Goal: Information Seeking & Learning: Learn about a topic

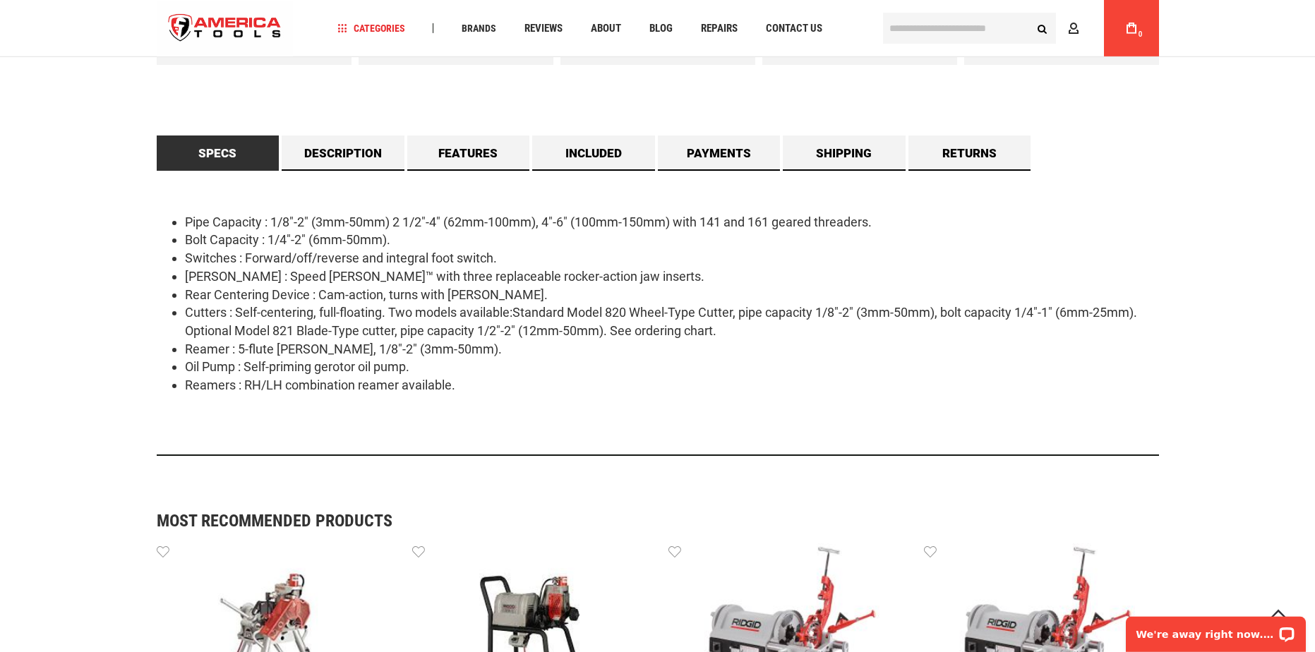
scroll to position [864, 0]
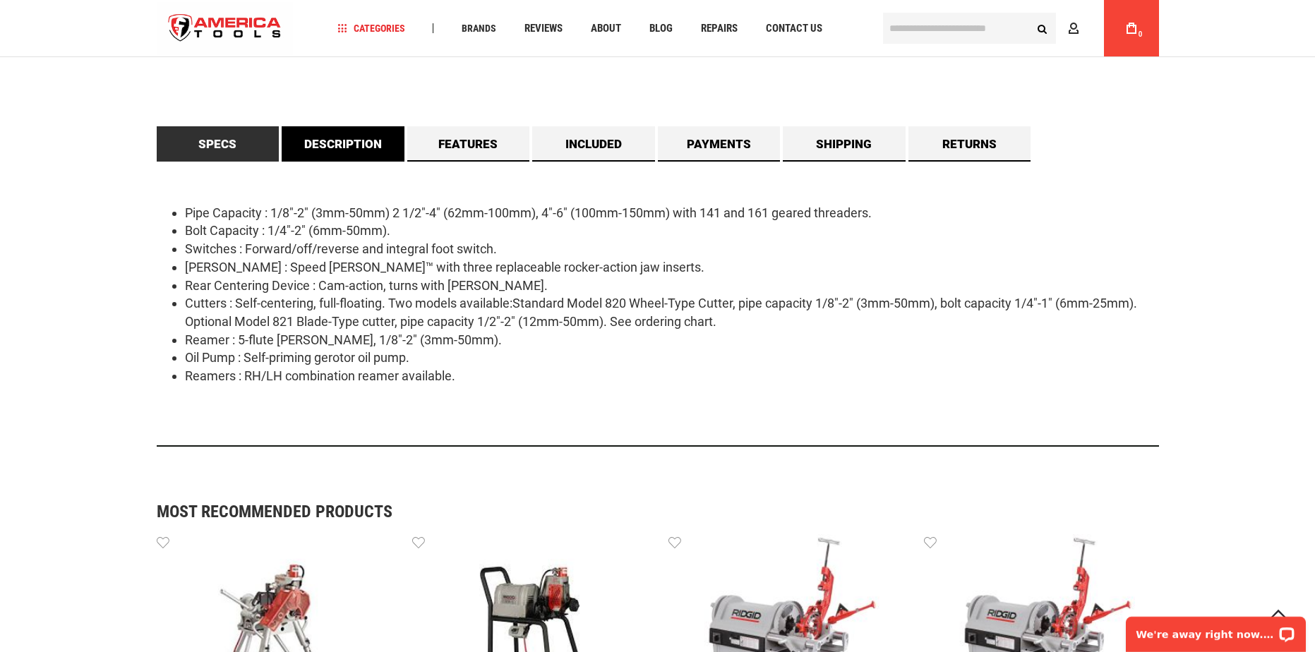
click at [316, 150] on link "Description" at bounding box center [343, 143] width 123 height 35
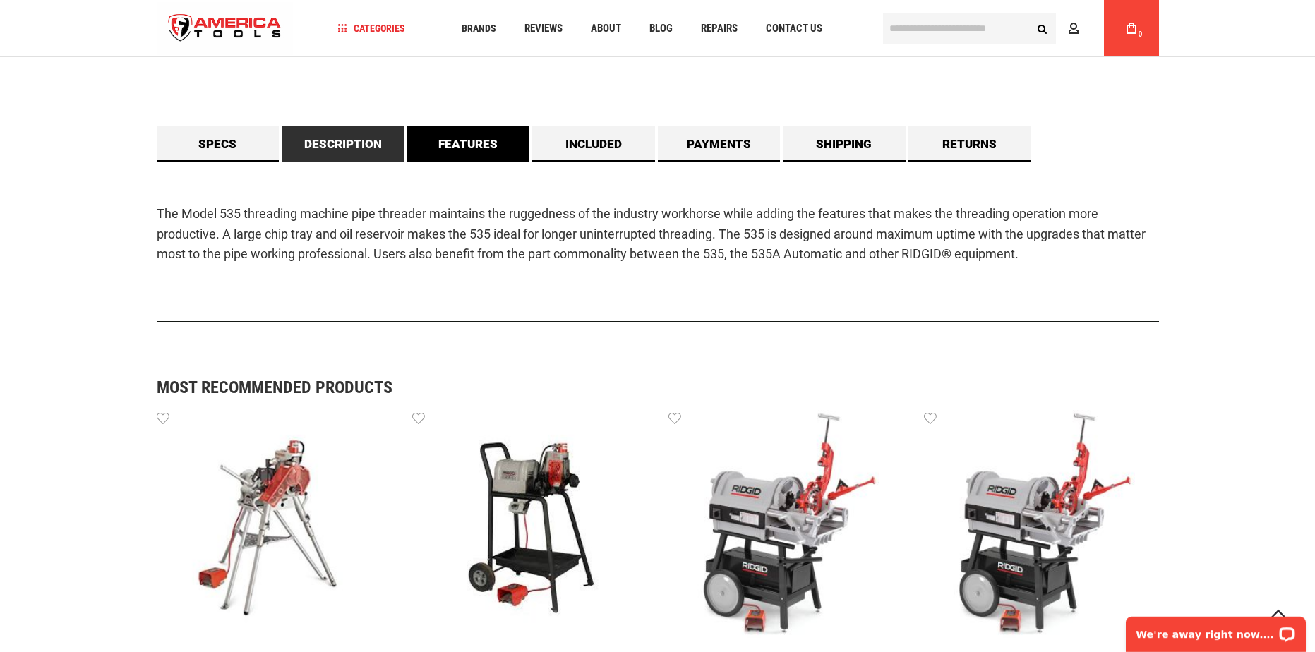
click at [441, 158] on link "Features" at bounding box center [468, 143] width 123 height 35
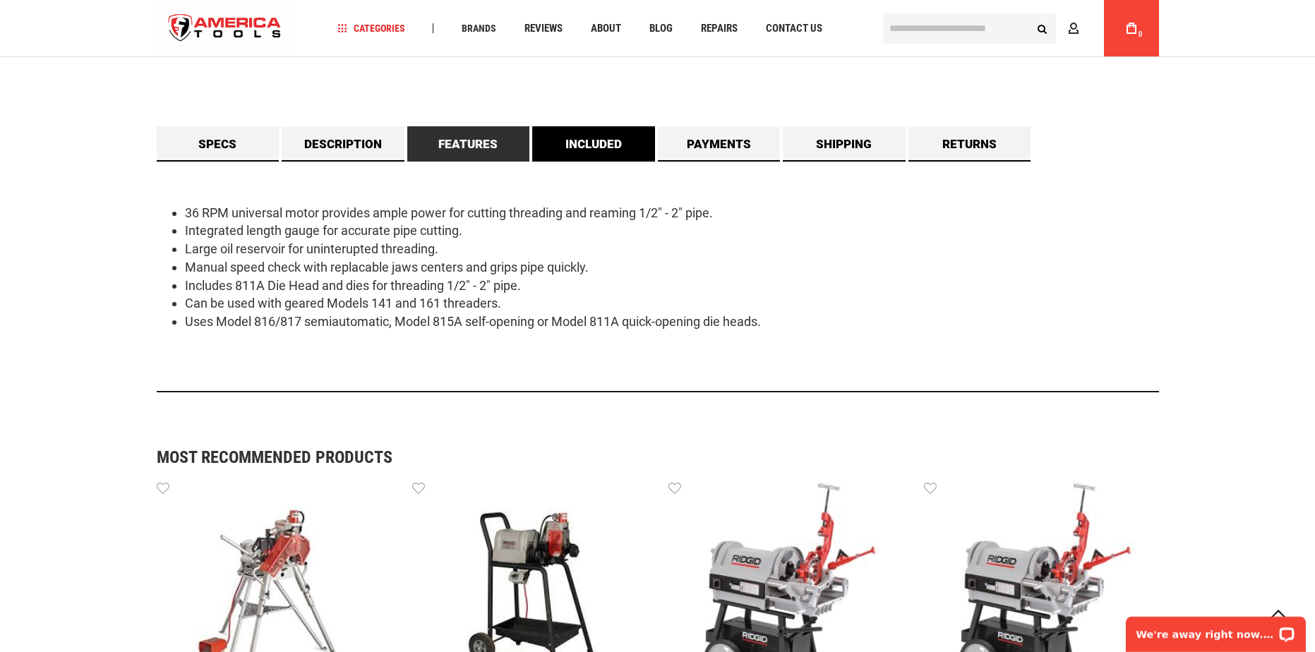
click at [591, 160] on link "Included" at bounding box center [593, 143] width 123 height 35
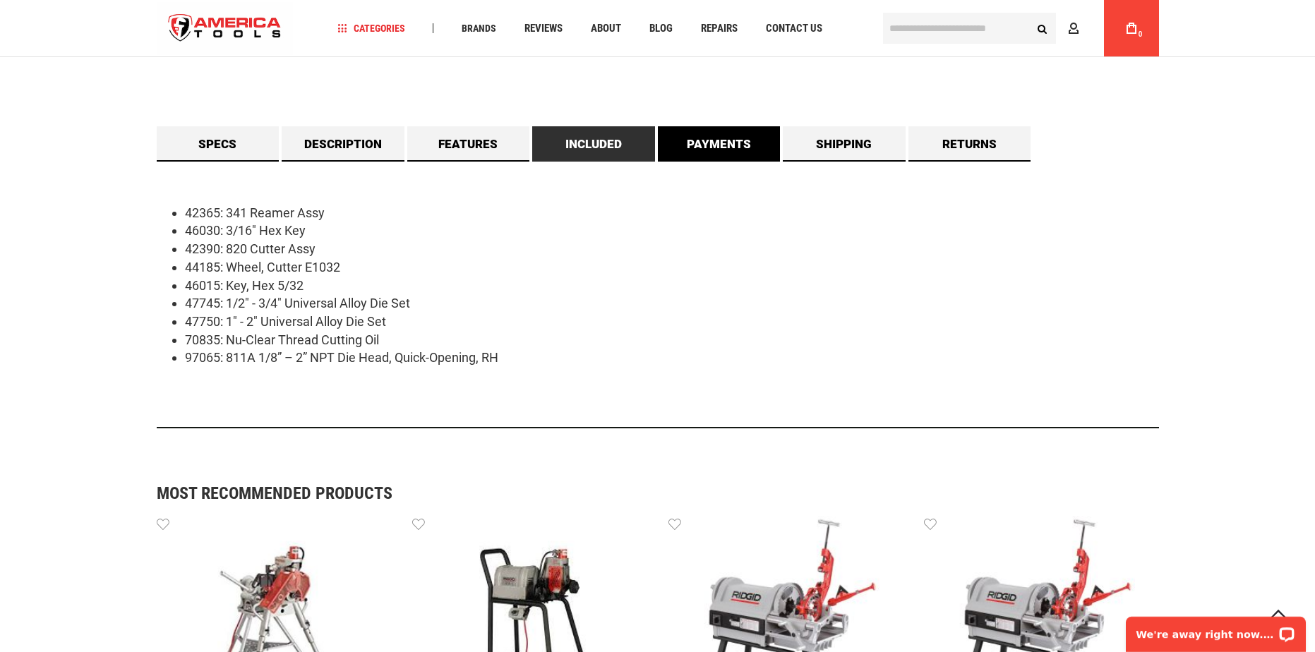
click at [671, 161] on link "Payments" at bounding box center [719, 143] width 123 height 35
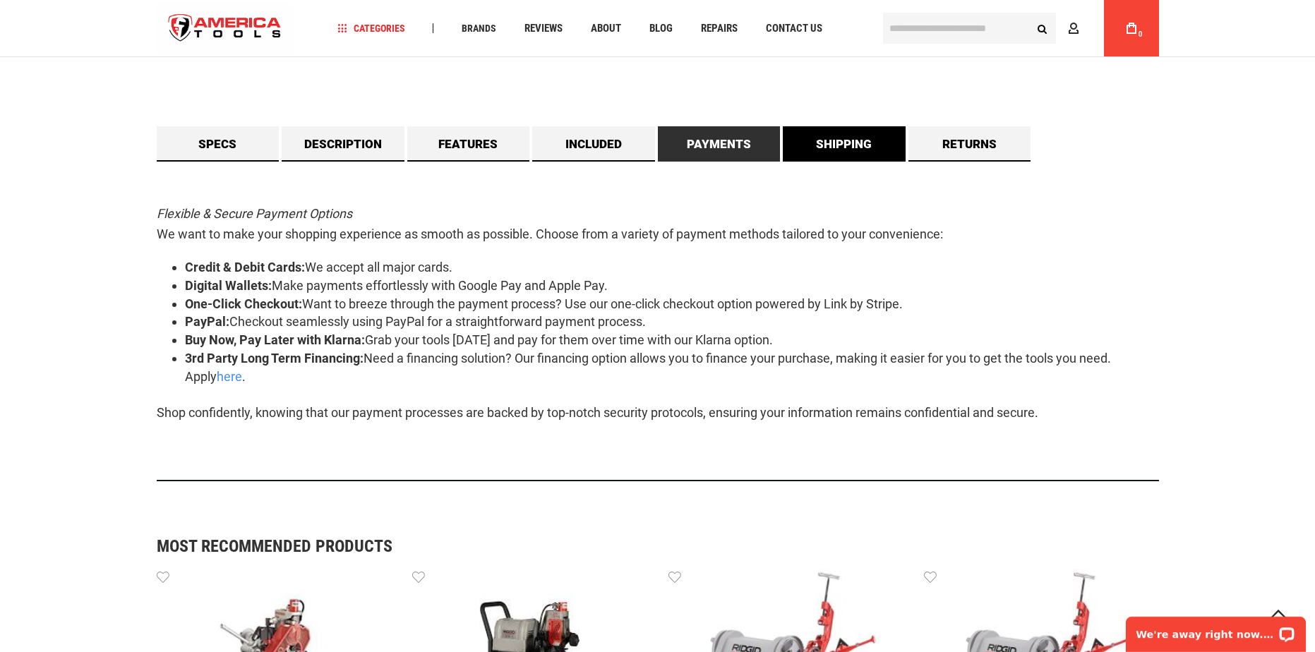
click at [835, 143] on link "Shipping" at bounding box center [844, 143] width 123 height 35
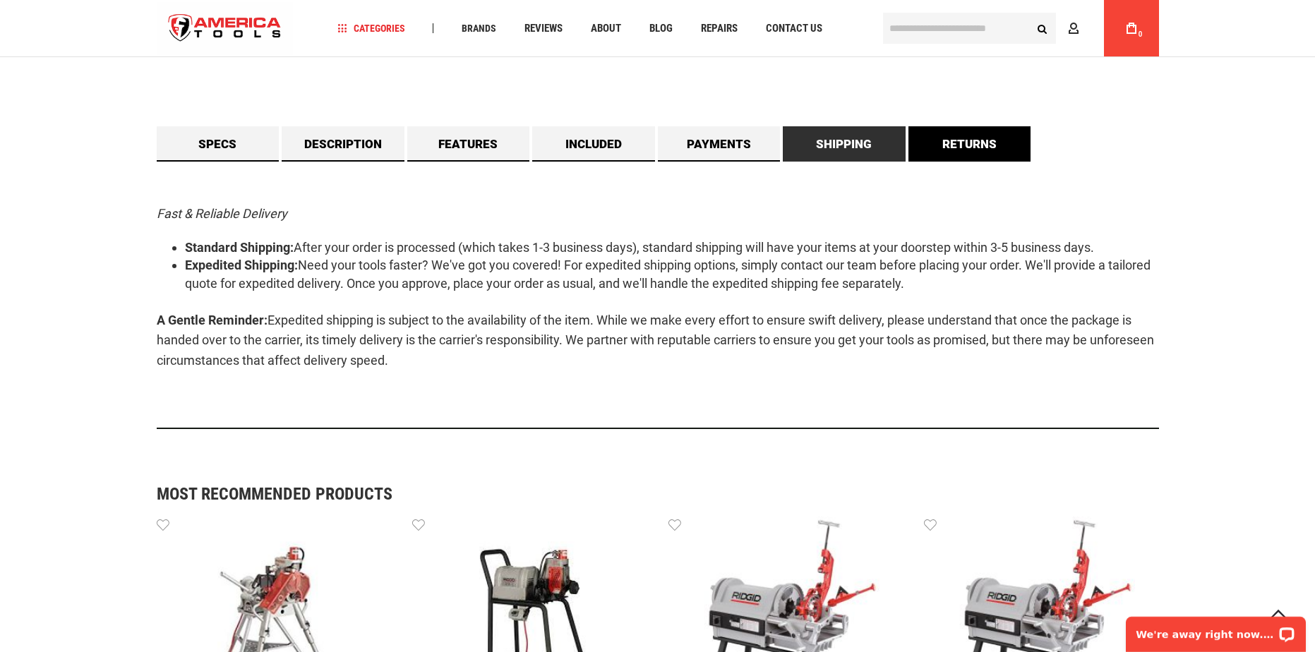
click at [951, 156] on link "Returns" at bounding box center [970, 143] width 123 height 35
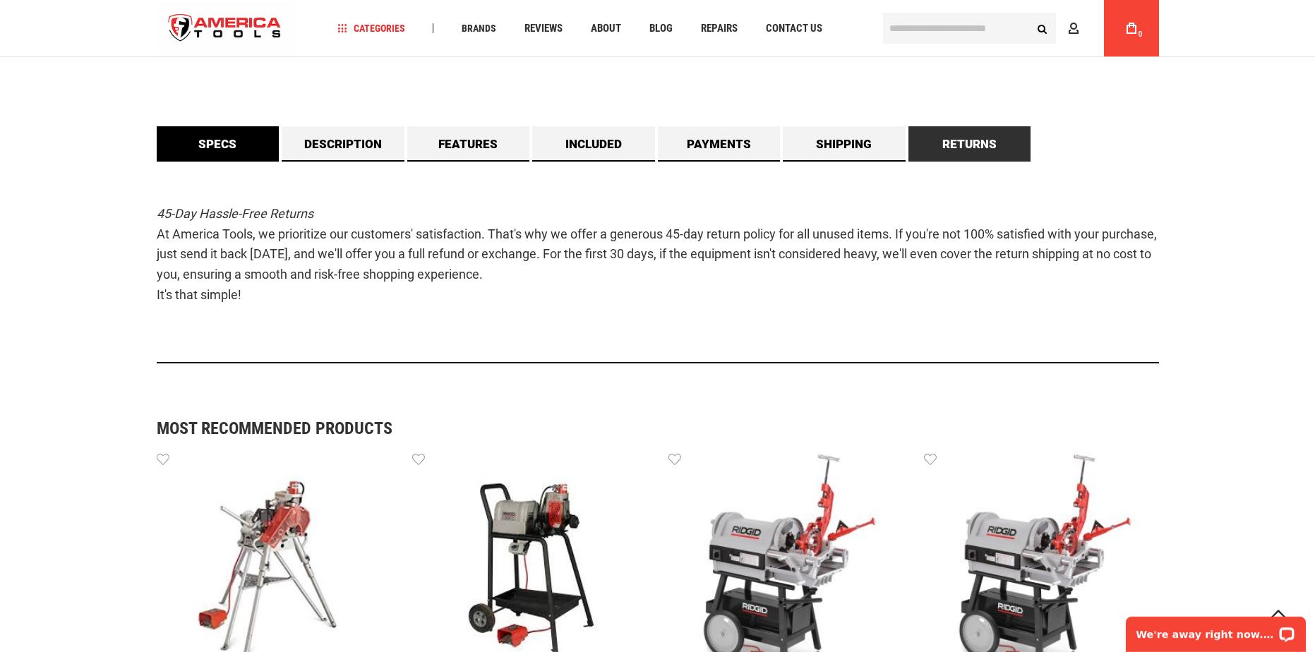
click at [198, 157] on link "Specs" at bounding box center [218, 143] width 123 height 35
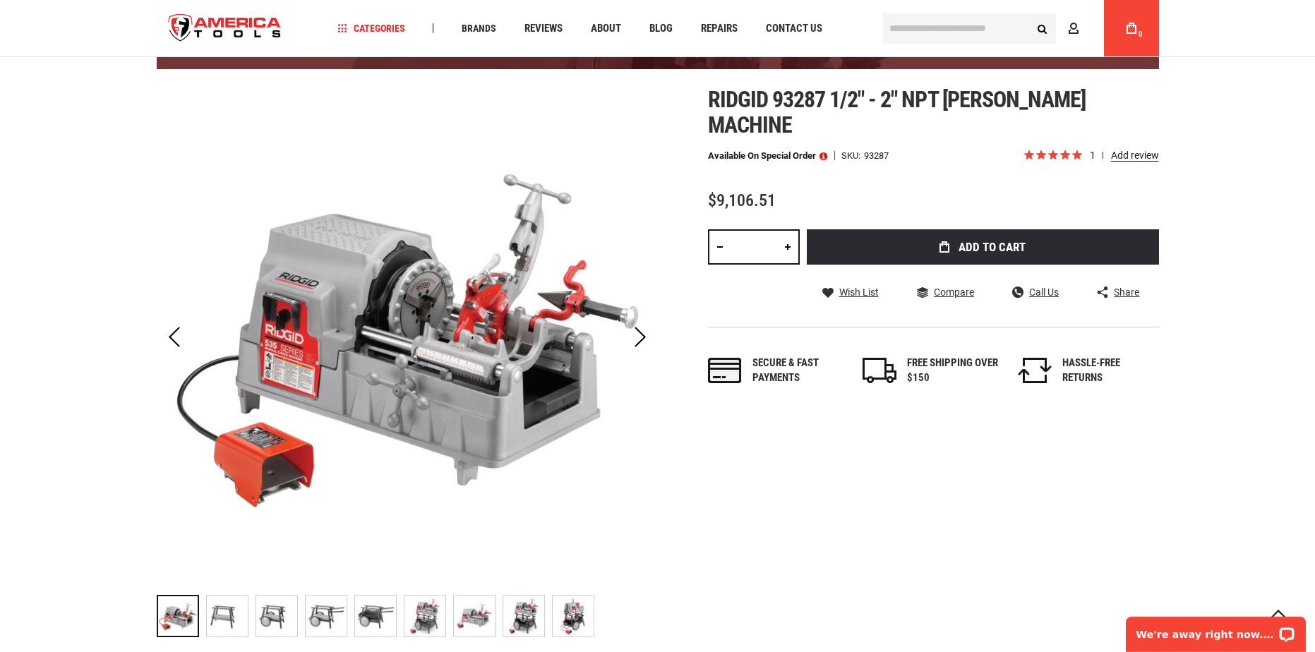
scroll to position [72, 0]
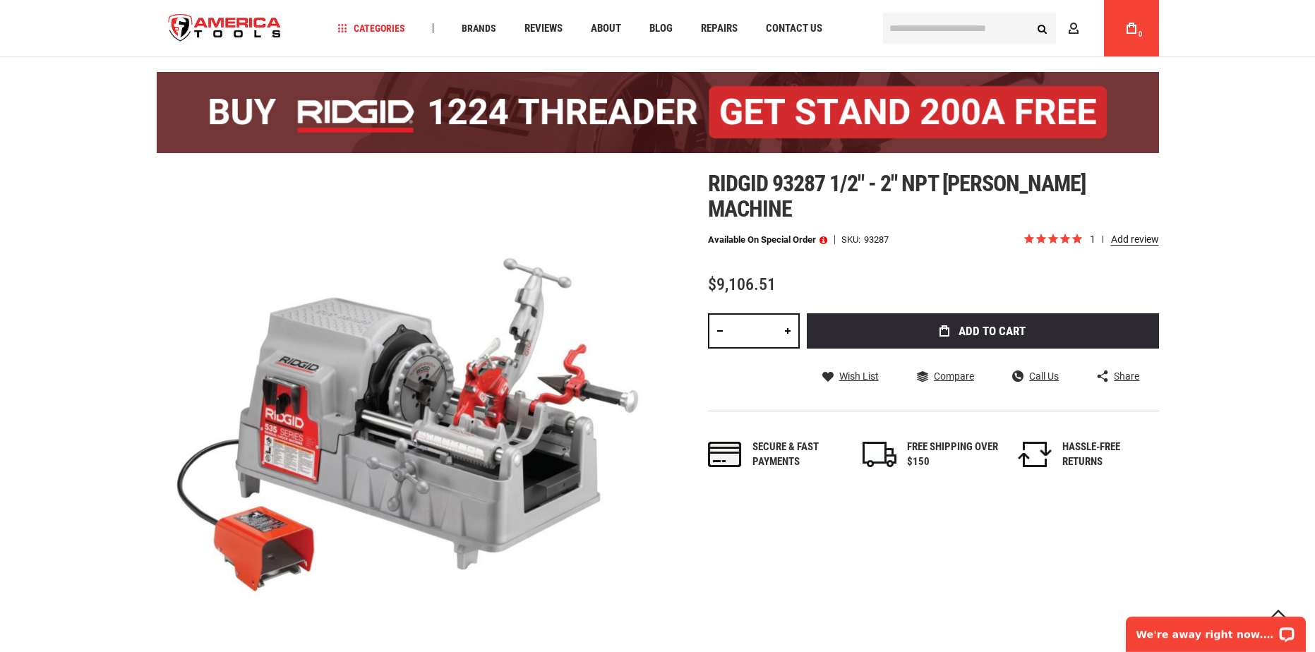
click at [450, 132] on img at bounding box center [658, 112] width 1003 height 81
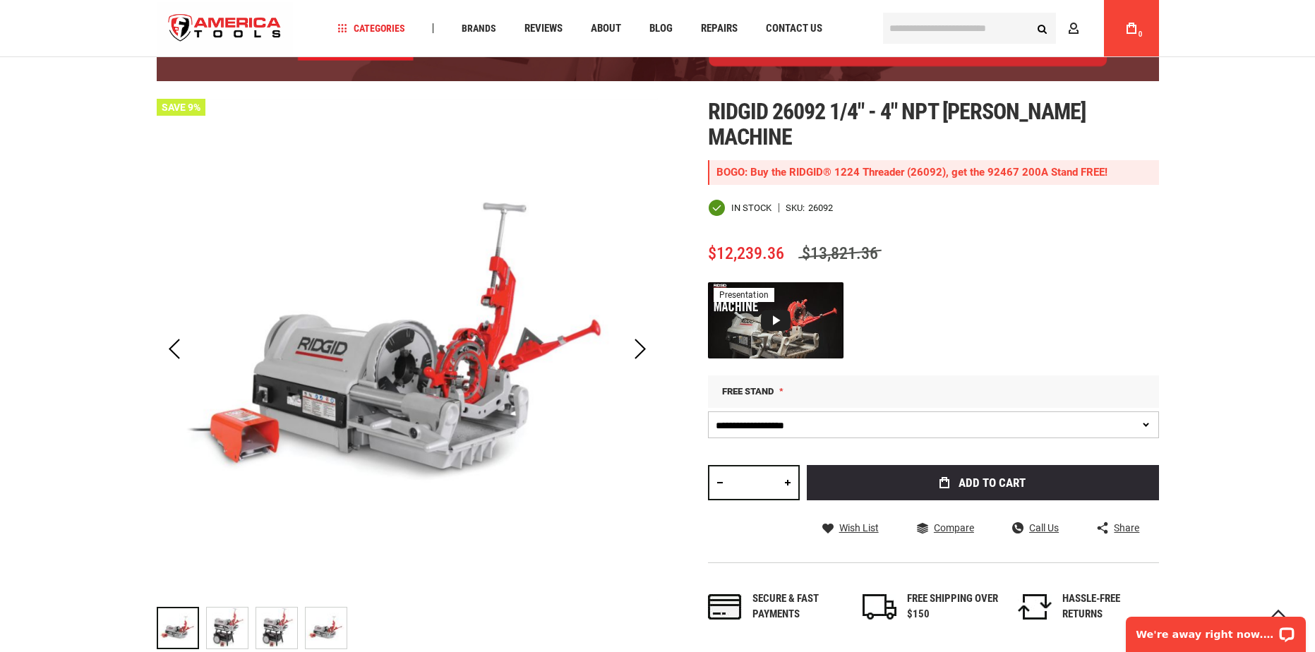
click at [338, 324] on img at bounding box center [407, 349] width 501 height 501
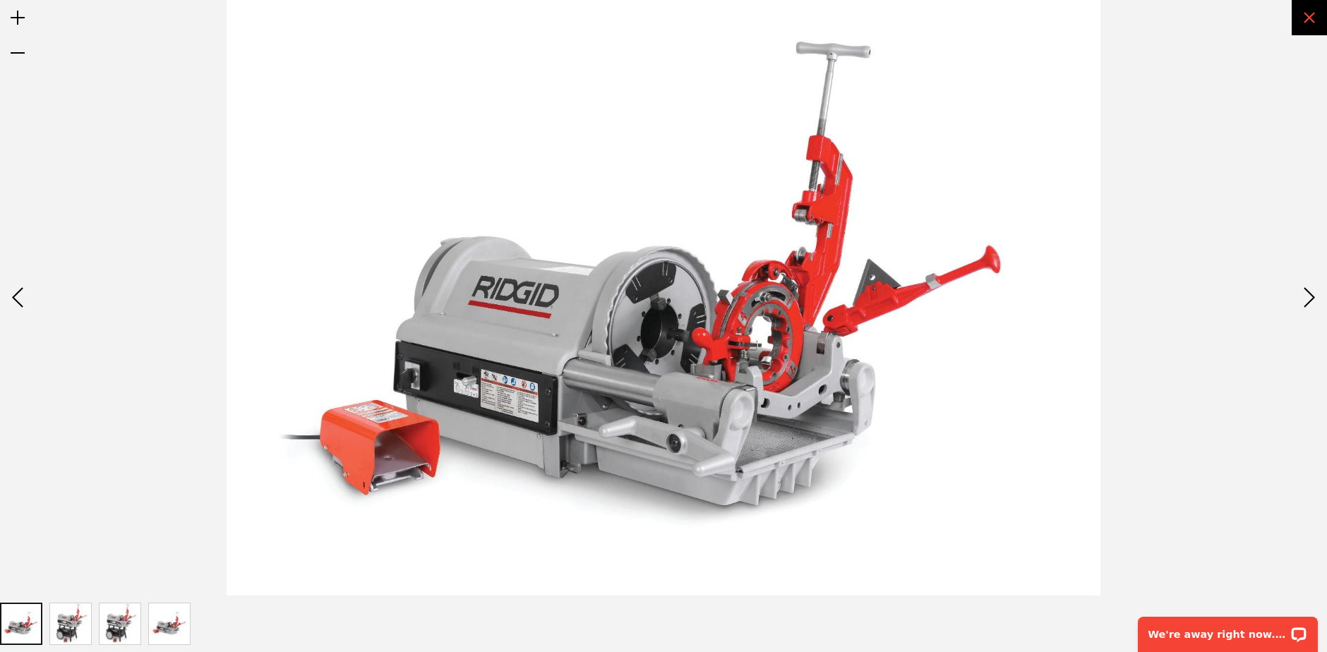
click at [1293, 16] on div "Exit fullscreen" at bounding box center [1309, 17] width 35 height 35
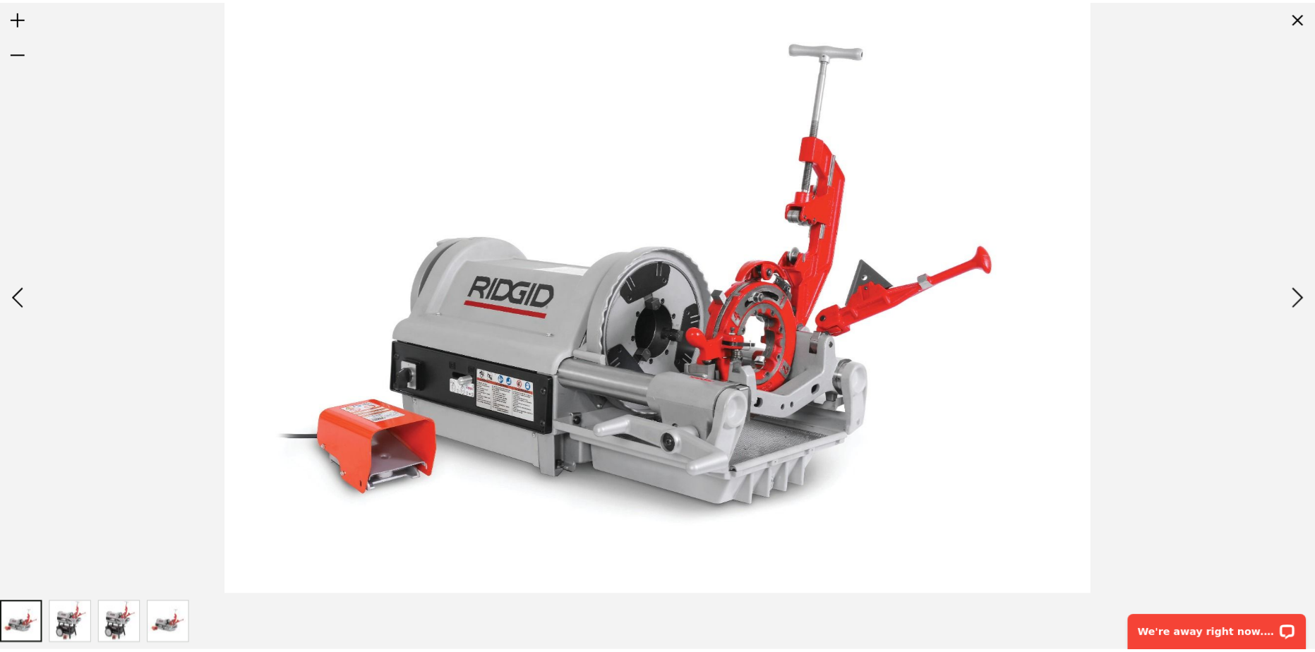
scroll to position [144, 0]
